Goal: Task Accomplishment & Management: Manage account settings

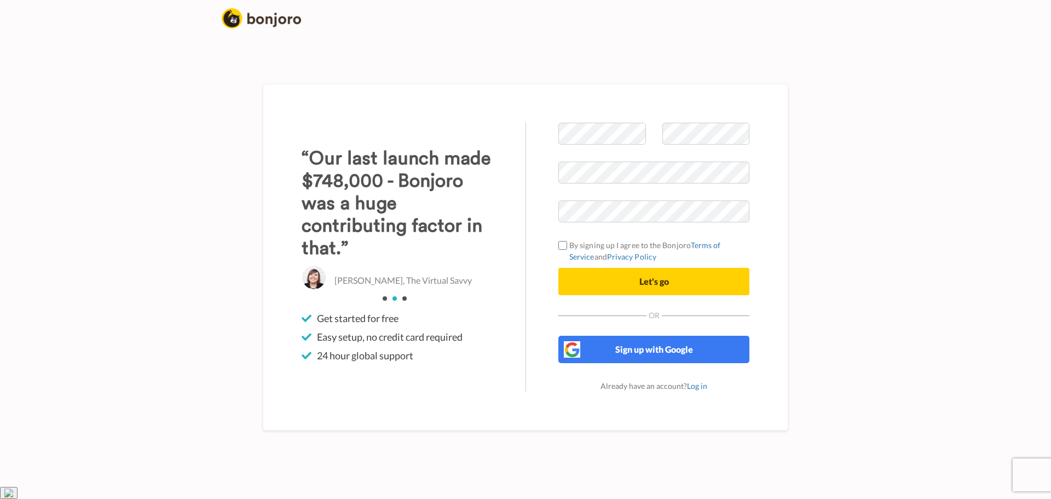
click at [403, 300] on li at bounding box center [404, 298] width 4 height 4
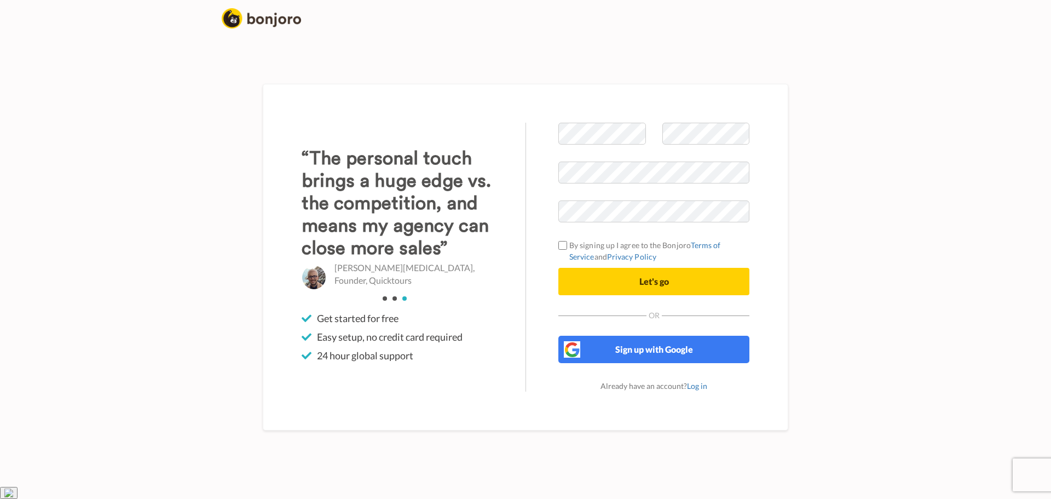
click at [383, 300] on li at bounding box center [385, 298] width 4 height 4
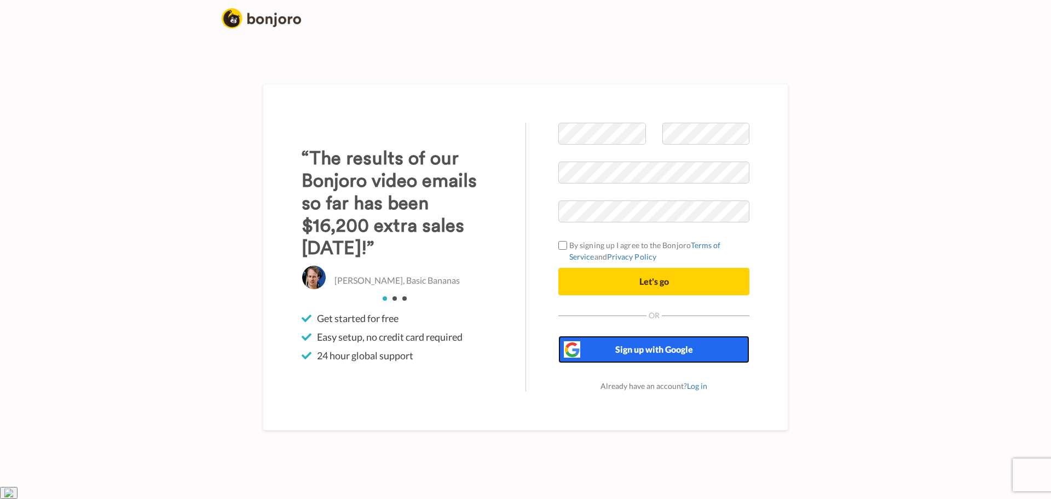
click at [618, 363] on button "Sign up with Google" at bounding box center [653, 348] width 191 height 27
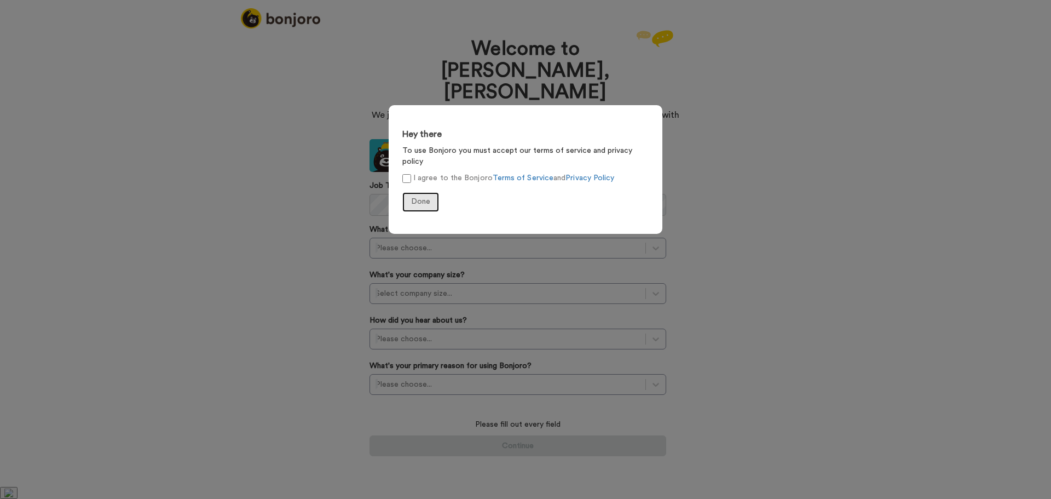
click at [414, 198] on span "Done" at bounding box center [420, 202] width 19 height 8
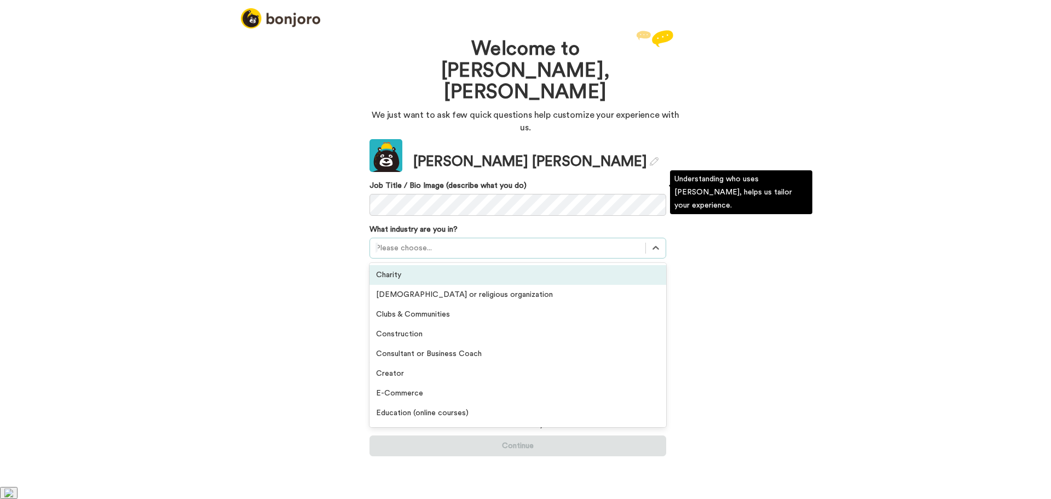
click at [507, 241] on div at bounding box center [507, 247] width 264 height 13
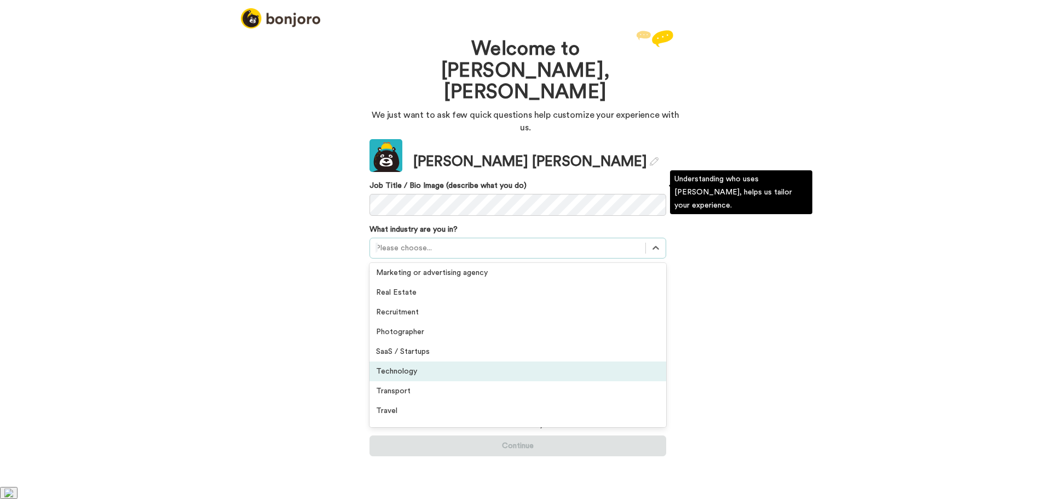
scroll to position [254, 0]
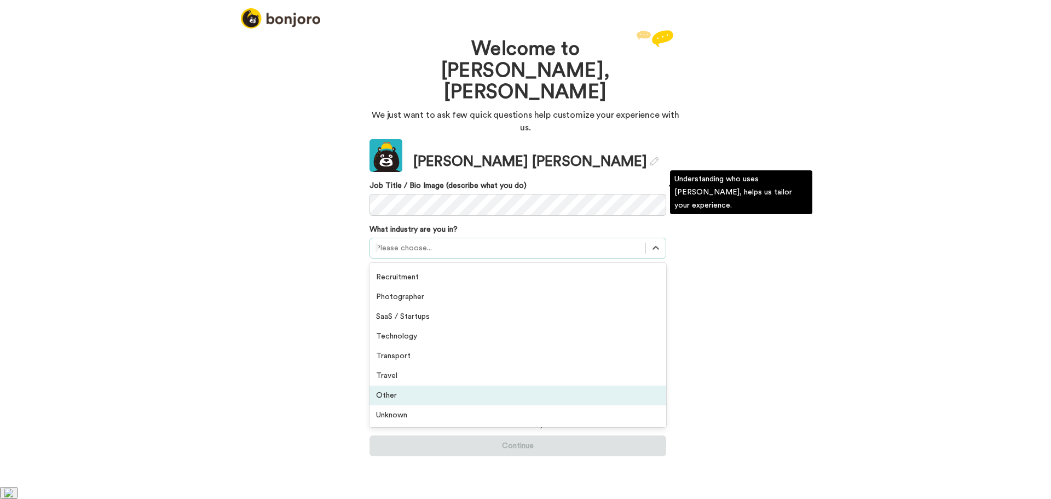
click at [482, 385] on div "Other" at bounding box center [517, 395] width 297 height 20
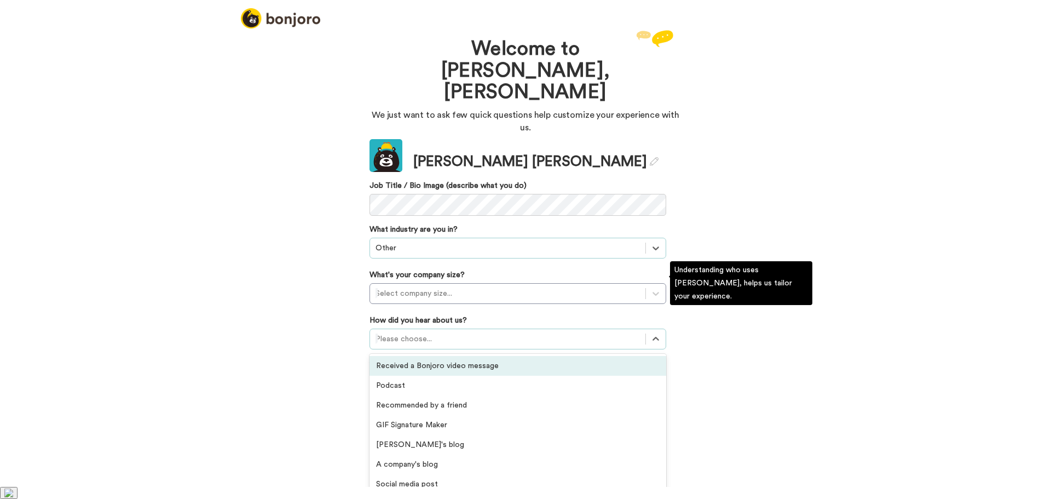
click at [390, 332] on div at bounding box center [507, 338] width 264 height 13
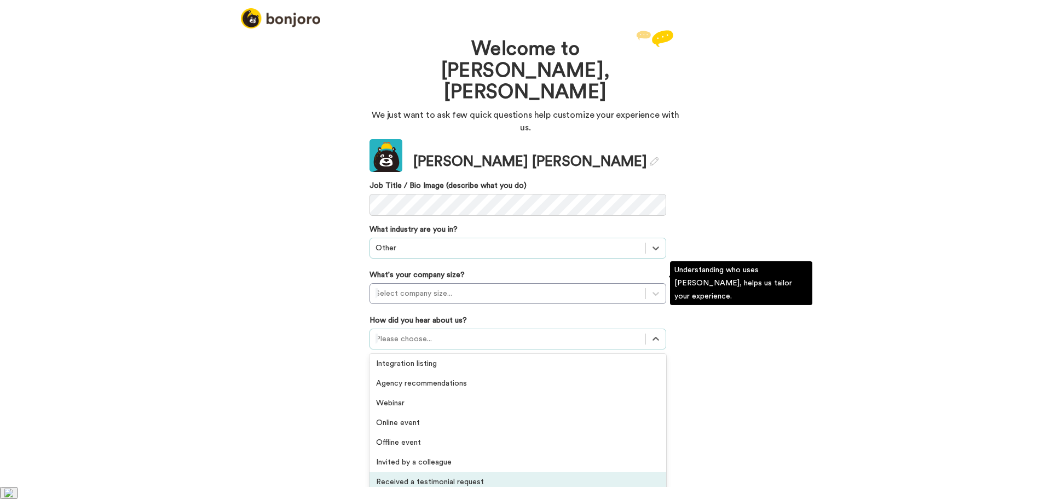
scroll to position [234, 0]
click at [466, 476] on div "Saw Bonjoro testimonials embedded on a website" at bounding box center [517, 486] width 297 height 20
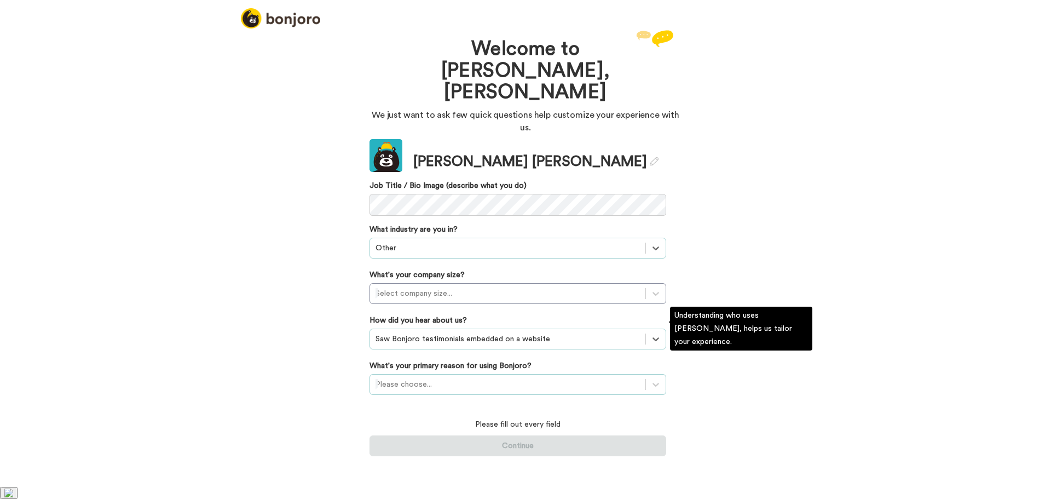
click at [397, 378] on div at bounding box center [507, 384] width 264 height 13
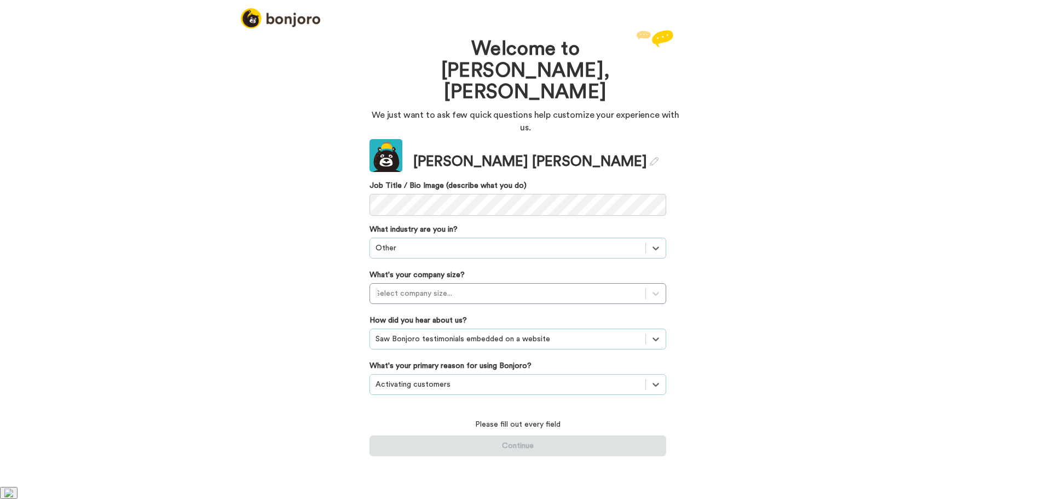
click at [459, 241] on div at bounding box center [507, 247] width 264 height 13
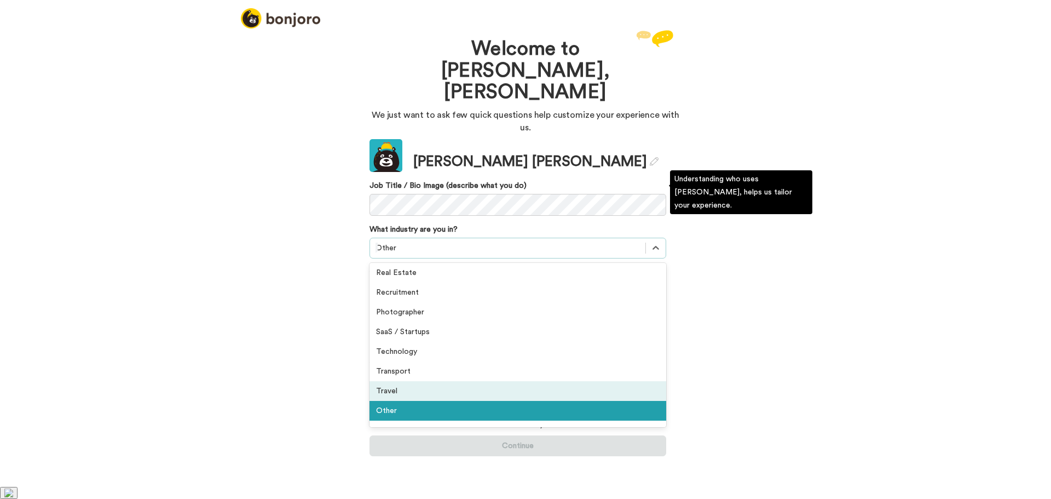
scroll to position [254, 0]
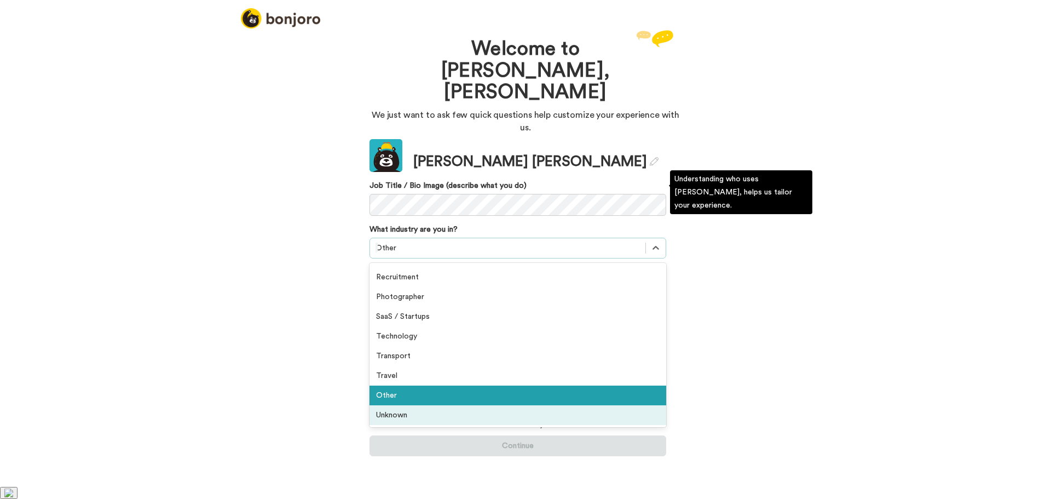
click at [406, 405] on div "Unknown" at bounding box center [517, 415] width 297 height 20
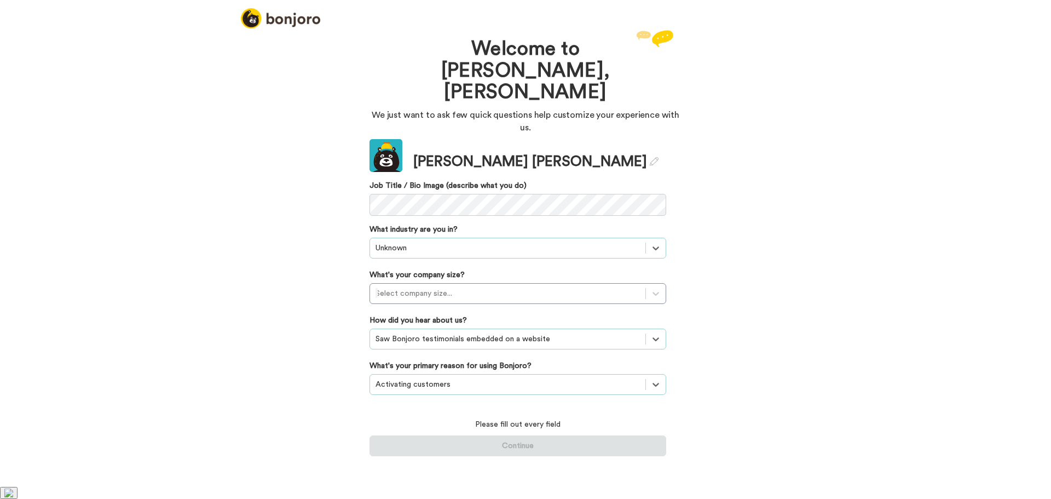
click at [412, 241] on div at bounding box center [507, 247] width 264 height 13
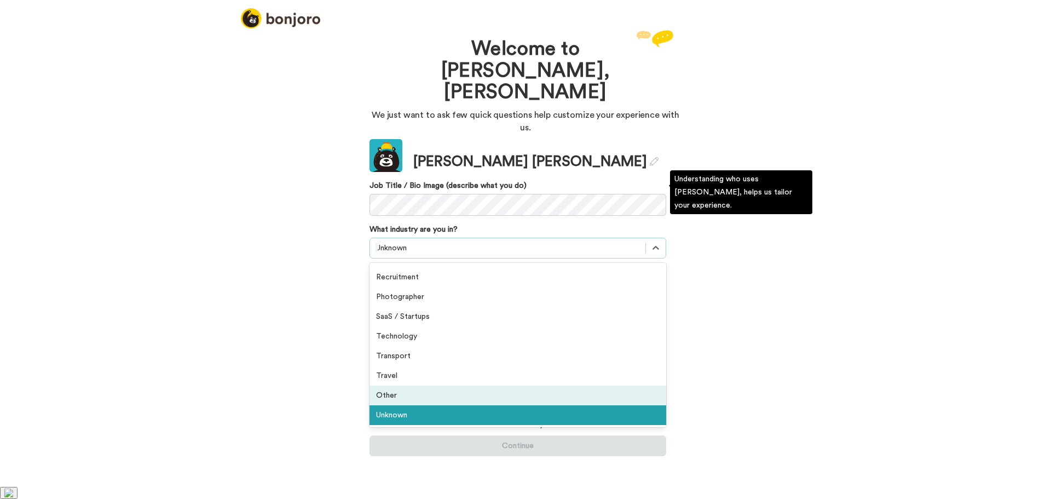
click at [397, 385] on div "Other" at bounding box center [517, 395] width 297 height 20
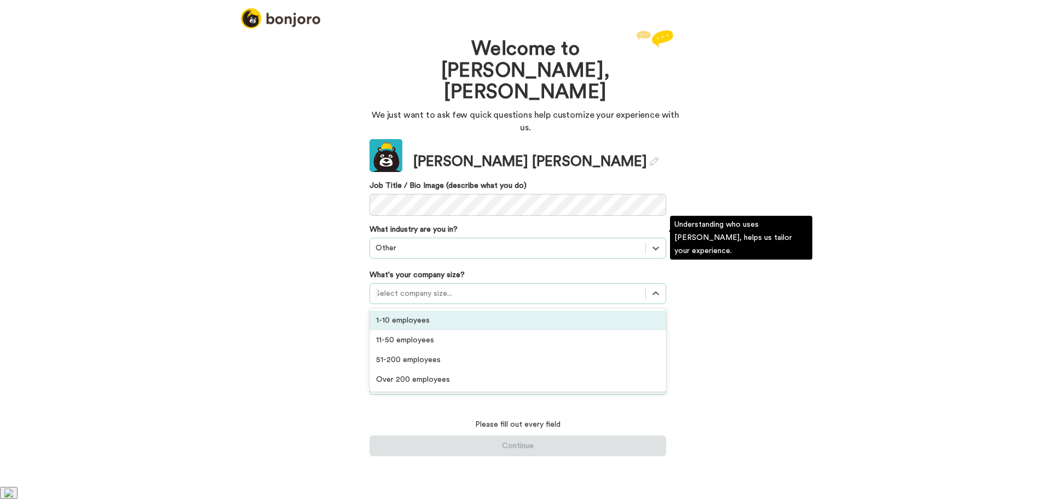
click at [410, 287] on div at bounding box center [507, 293] width 264 height 13
click at [389, 310] on div "1-10 employees" at bounding box center [517, 320] width 297 height 20
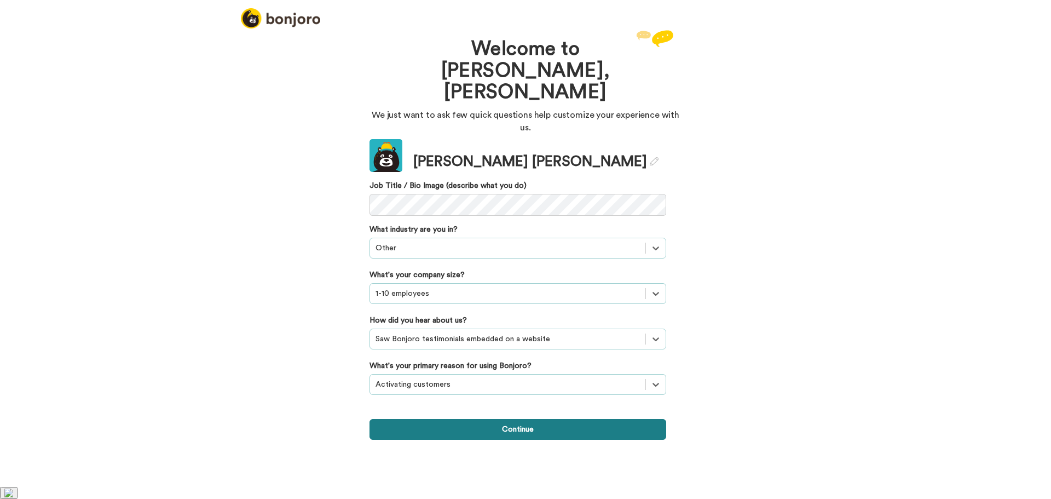
click at [501, 419] on button "Continue" at bounding box center [517, 429] width 297 height 21
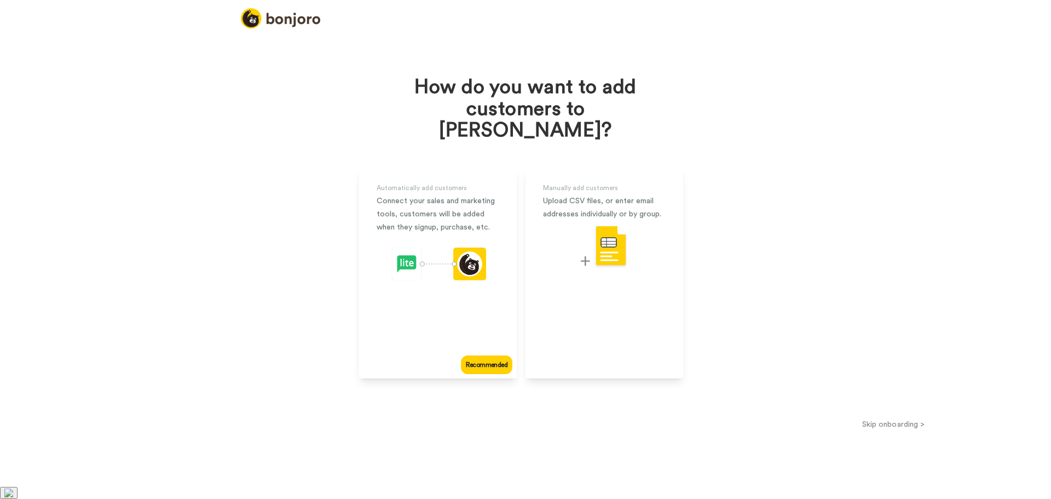
click at [900, 418] on button "Skip onboarding >" at bounding box center [892, 423] width 315 height 11
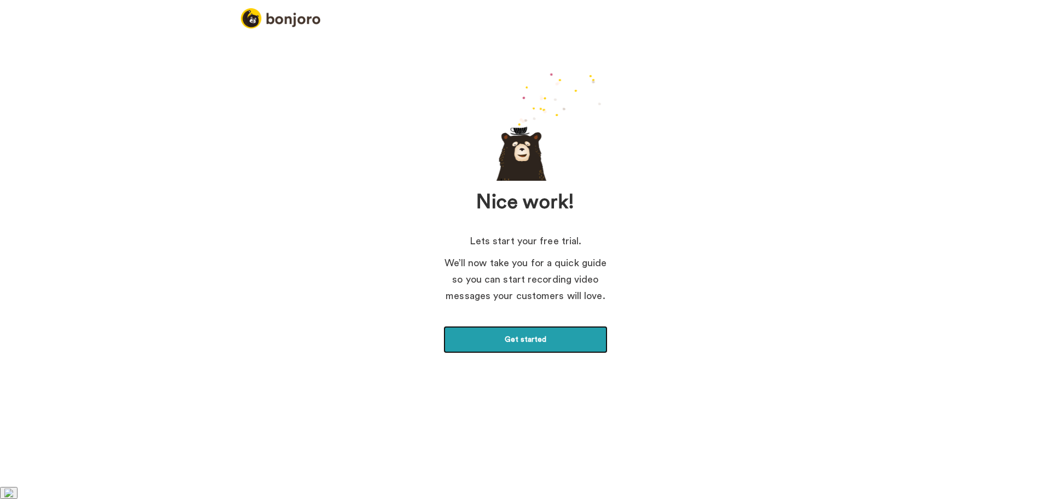
click at [515, 343] on link "Get started" at bounding box center [525, 339] width 164 height 27
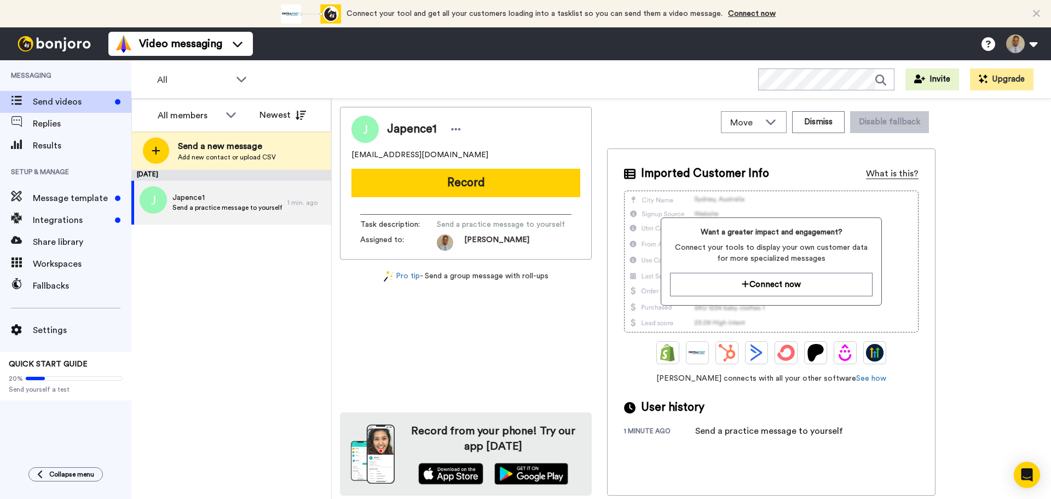
click at [891, 171] on div "What is this?" at bounding box center [892, 173] width 53 height 13
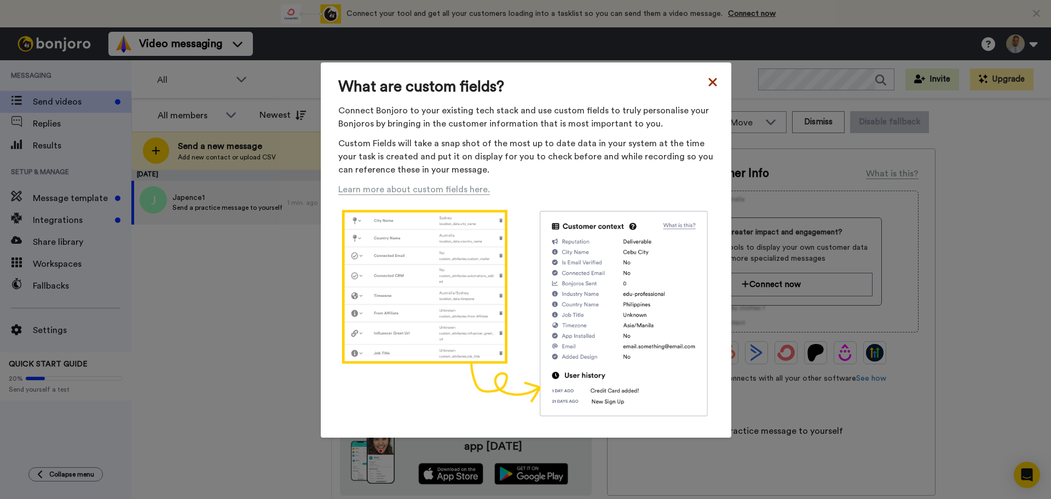
click at [708, 83] on icon at bounding box center [712, 82] width 8 height 8
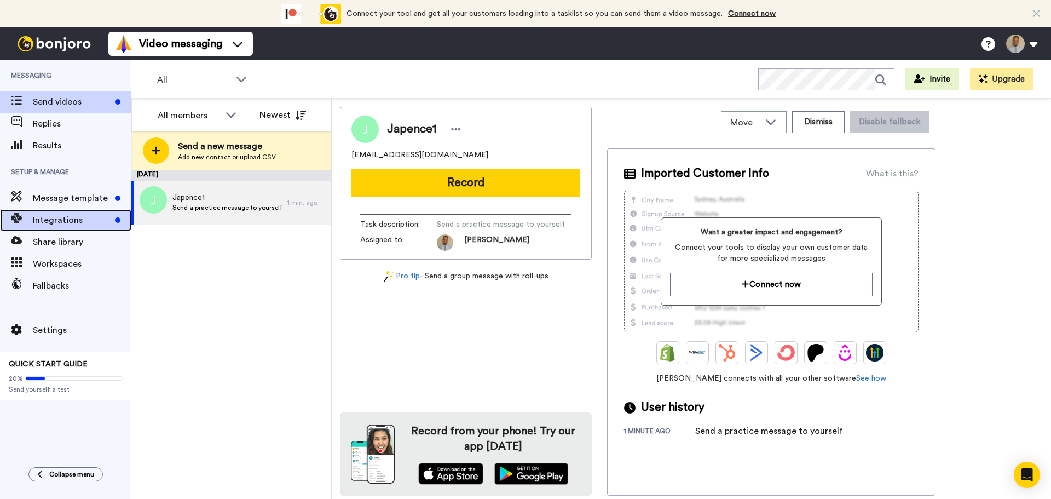
click at [51, 217] on span "Integrations" at bounding box center [72, 219] width 78 height 13
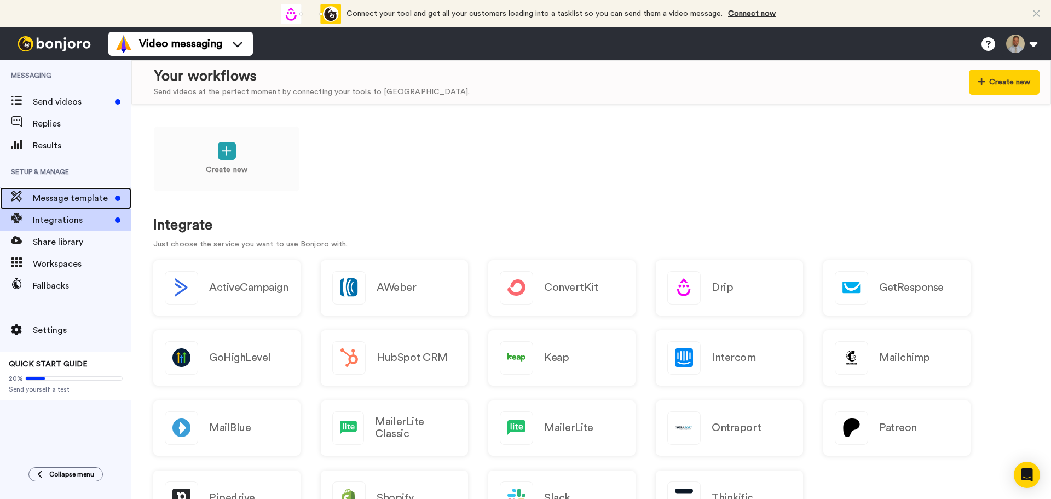
click at [95, 198] on span "Message template" at bounding box center [72, 198] width 78 height 13
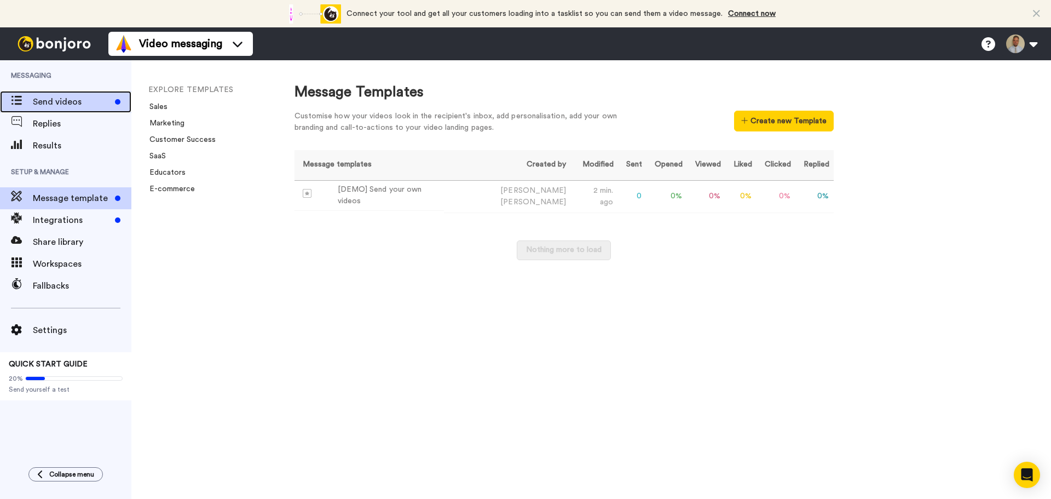
click at [60, 99] on span "Send videos" at bounding box center [72, 101] width 78 height 13
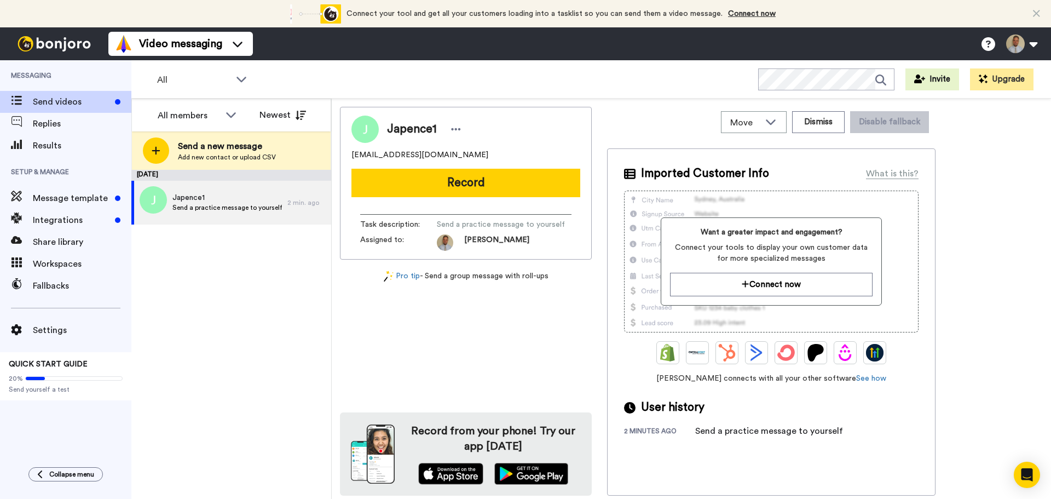
click at [1038, 13] on icon at bounding box center [1036, 13] width 7 height 11
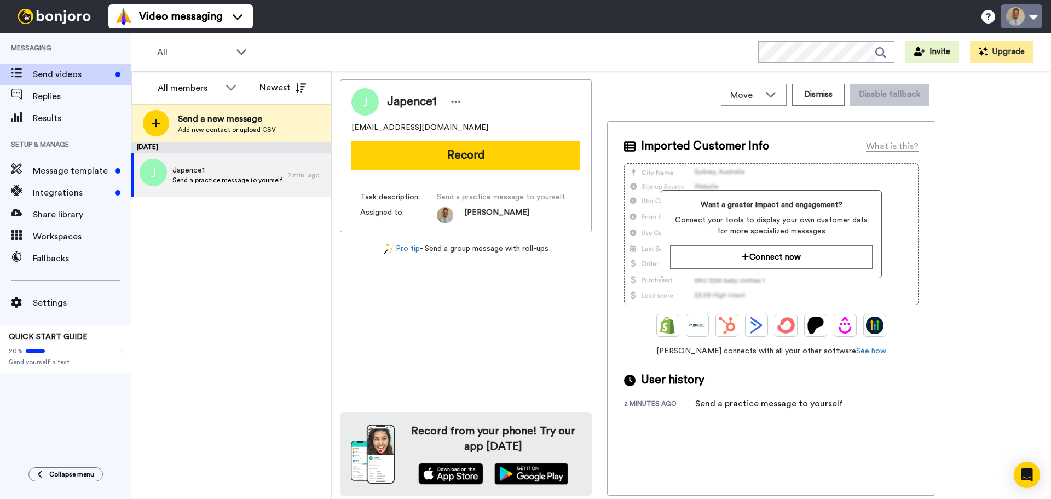
click at [1032, 18] on button at bounding box center [1021, 16] width 42 height 24
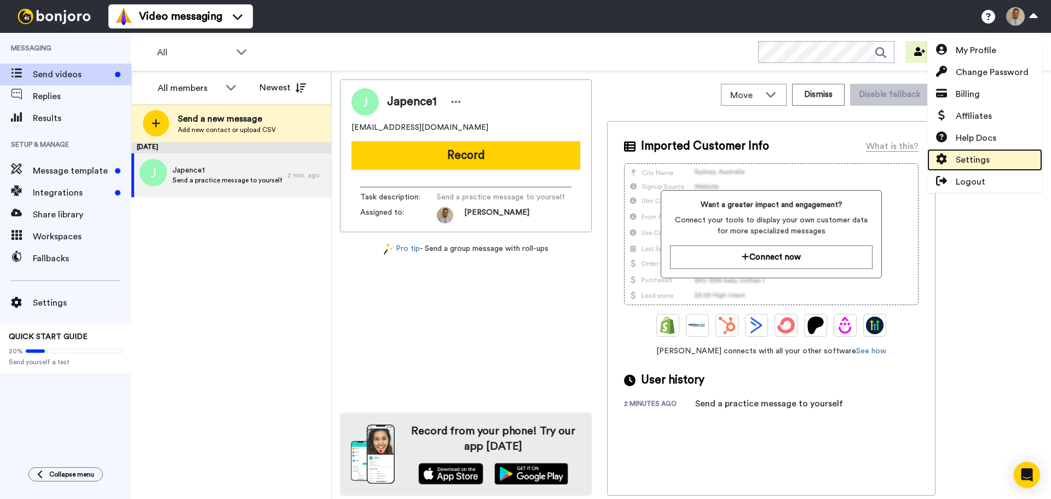
click at [972, 164] on span "Settings" at bounding box center [972, 159] width 34 height 13
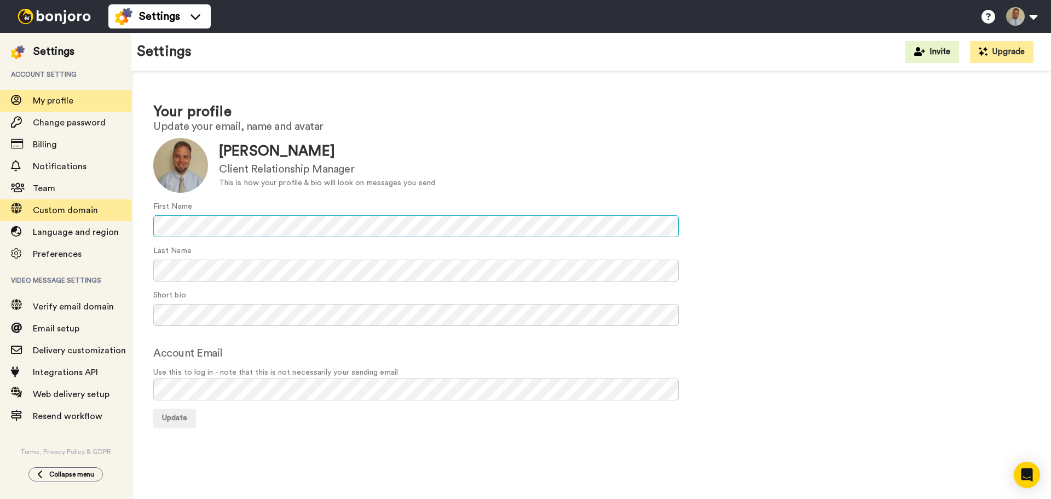
click at [82, 218] on div "Settings Account setting My profile Change password Billing Notifications Team …" at bounding box center [525, 266] width 1051 height 466
click at [167, 424] on button "Update" at bounding box center [174, 418] width 43 height 20
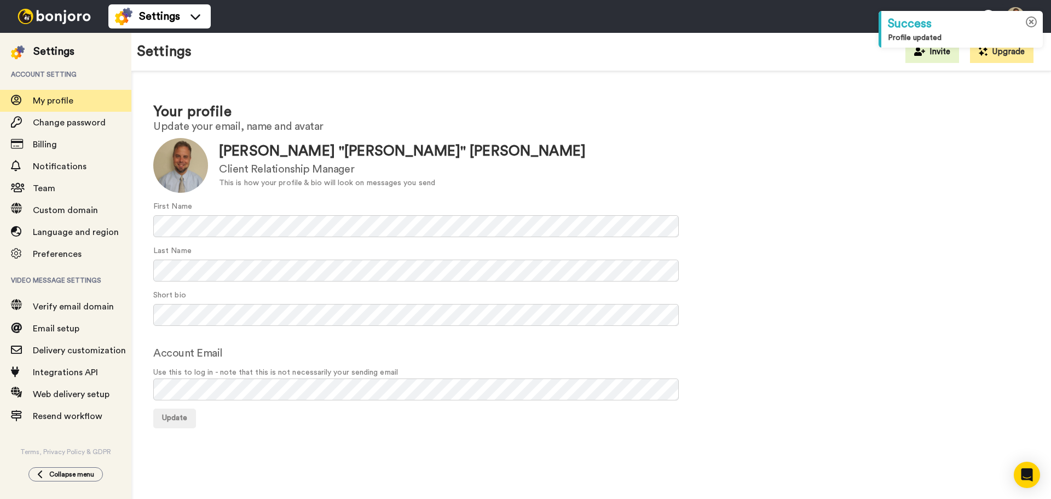
click at [1034, 22] on icon at bounding box center [1031, 21] width 11 height 11
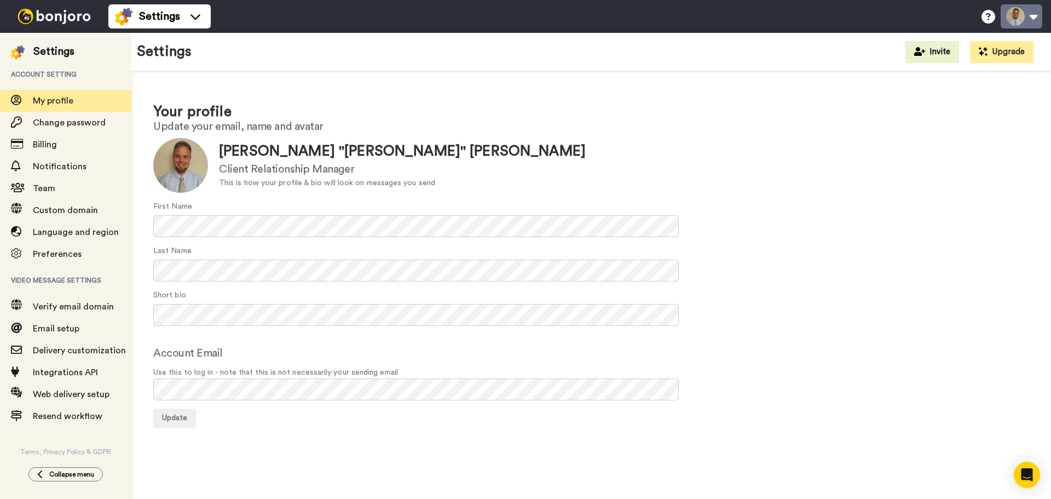
click at [1021, 20] on button at bounding box center [1021, 16] width 42 height 24
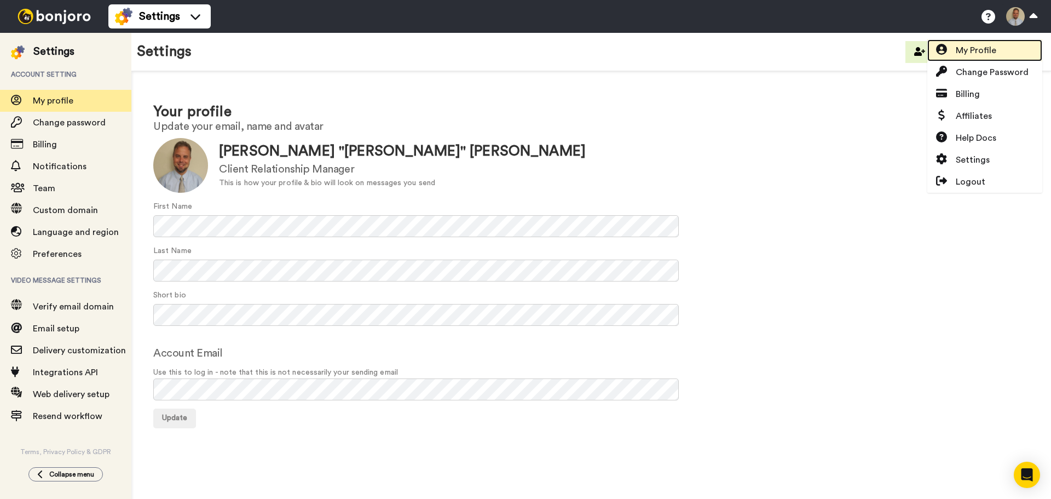
click at [982, 53] on span "My Profile" at bounding box center [975, 50] width 40 height 13
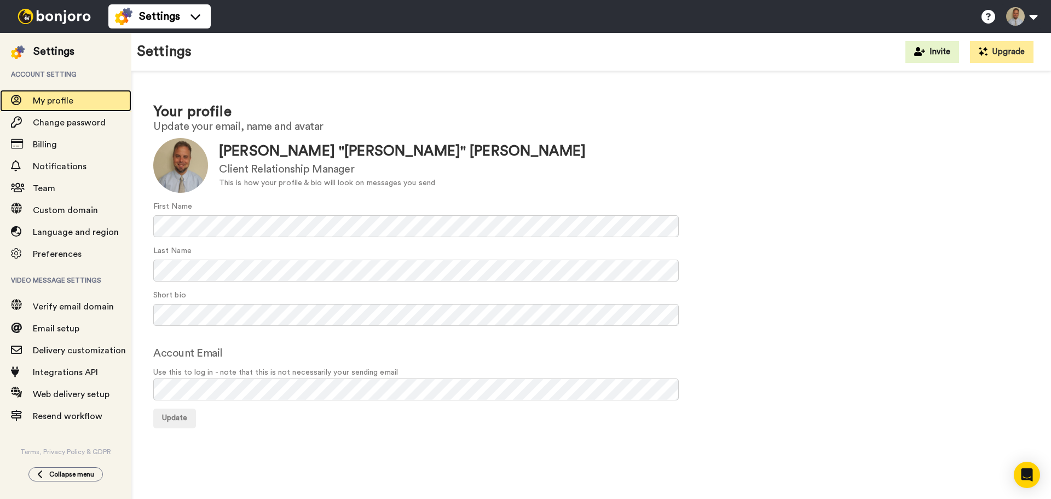
click at [47, 97] on span "My profile" at bounding box center [53, 100] width 40 height 9
click at [78, 21] on img at bounding box center [54, 16] width 82 height 15
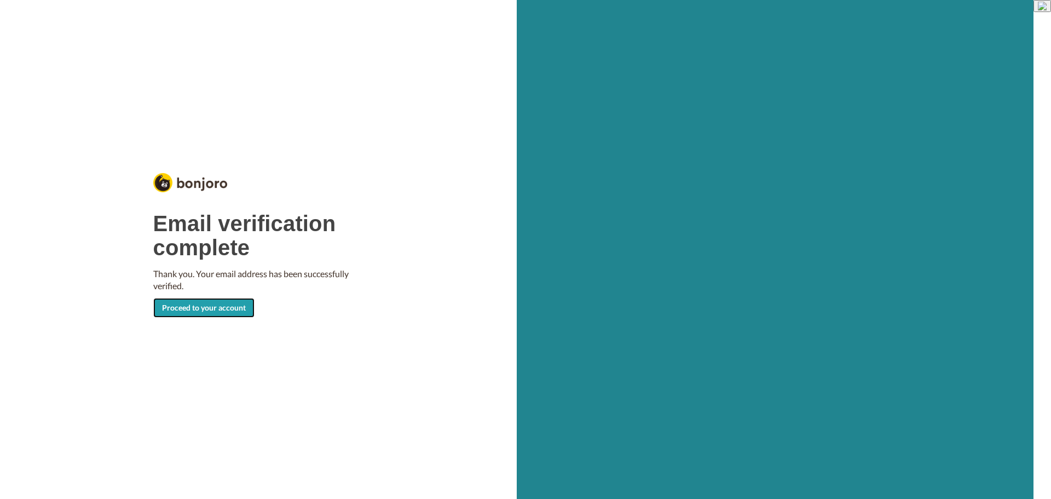
click at [196, 304] on link "Proceed to your account" at bounding box center [203, 308] width 101 height 20
